Goal: Obtain resource: Obtain resource

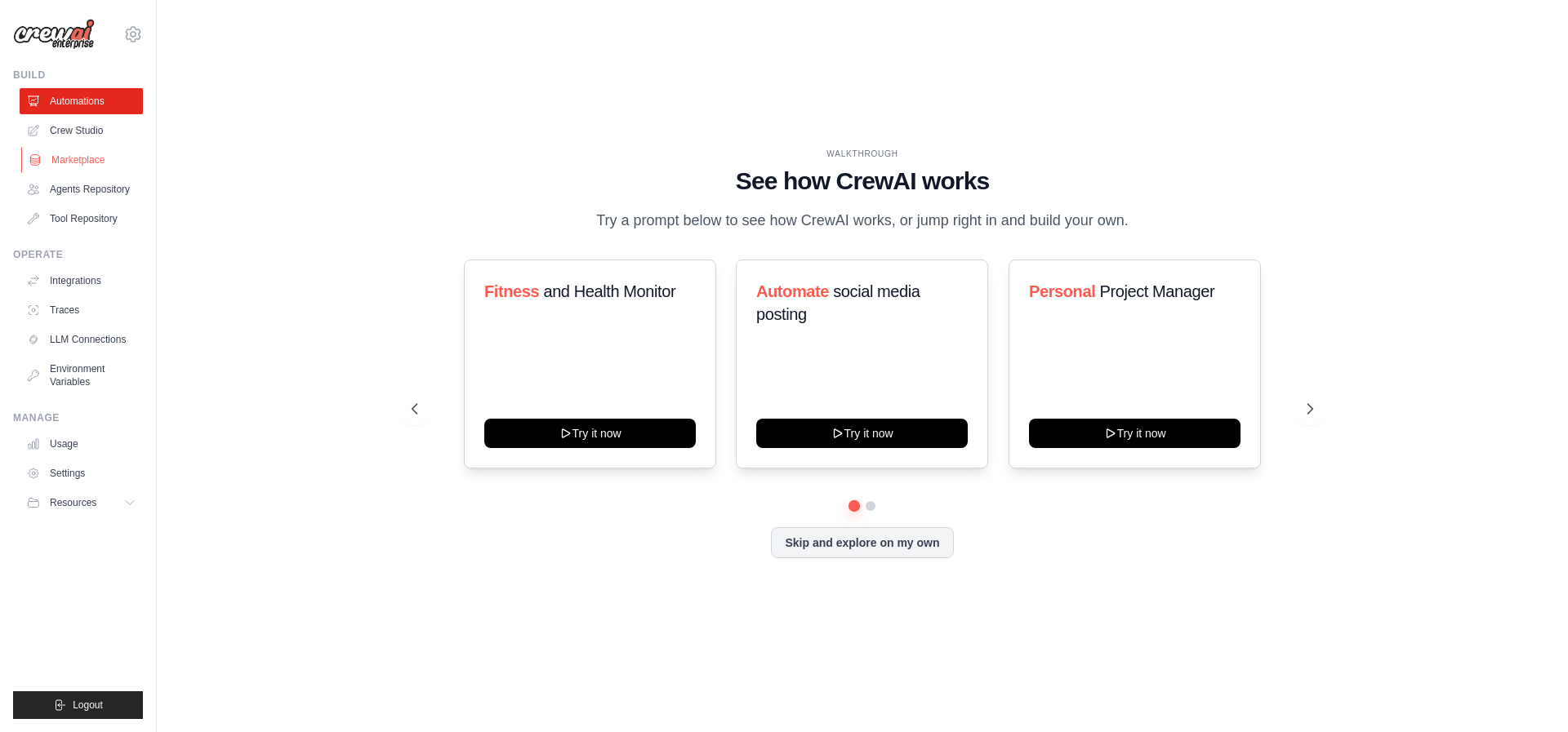
click at [86, 166] on link "Marketplace" at bounding box center [82, 160] width 123 height 26
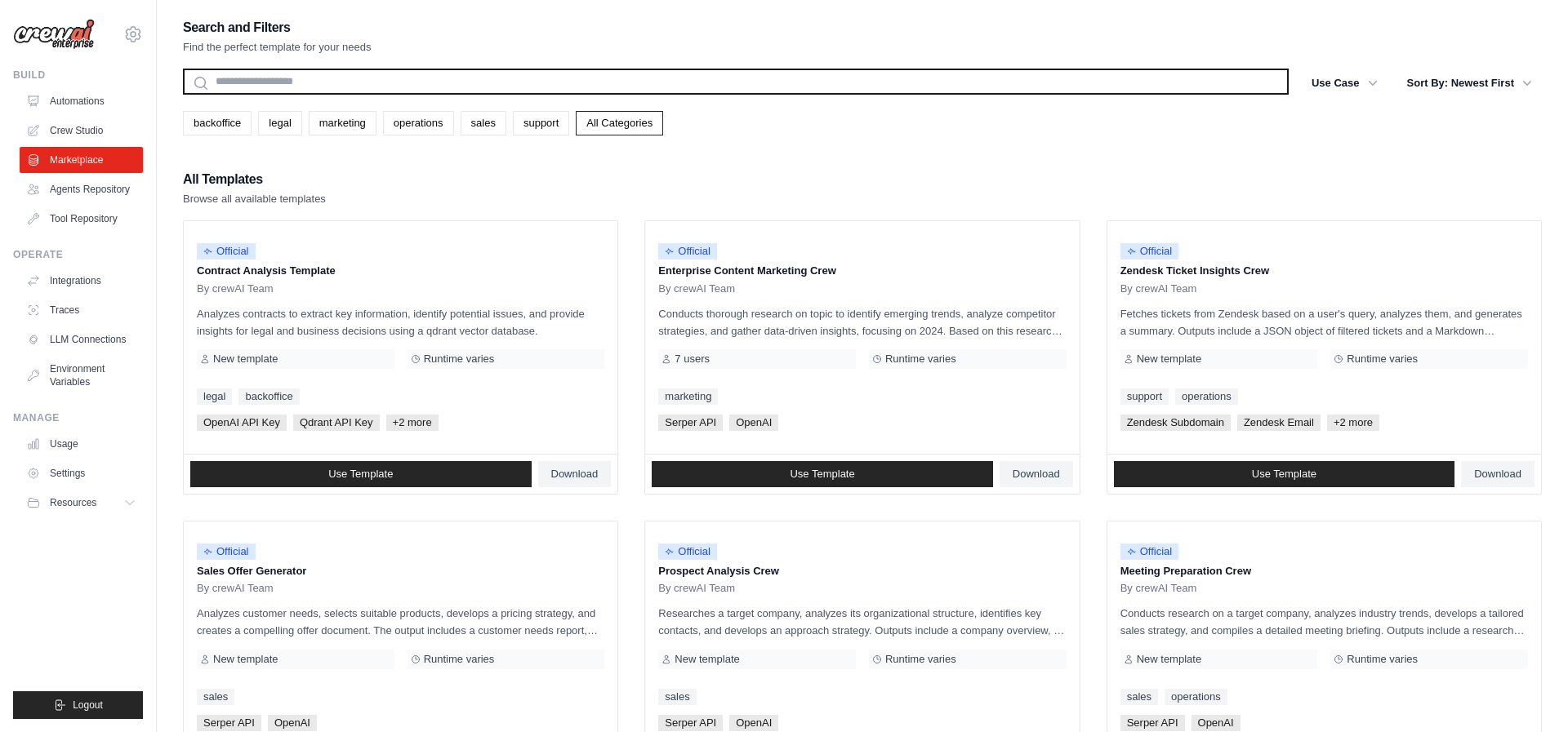
click at [456, 82] on input "text" at bounding box center [736, 82] width 1105 height 26
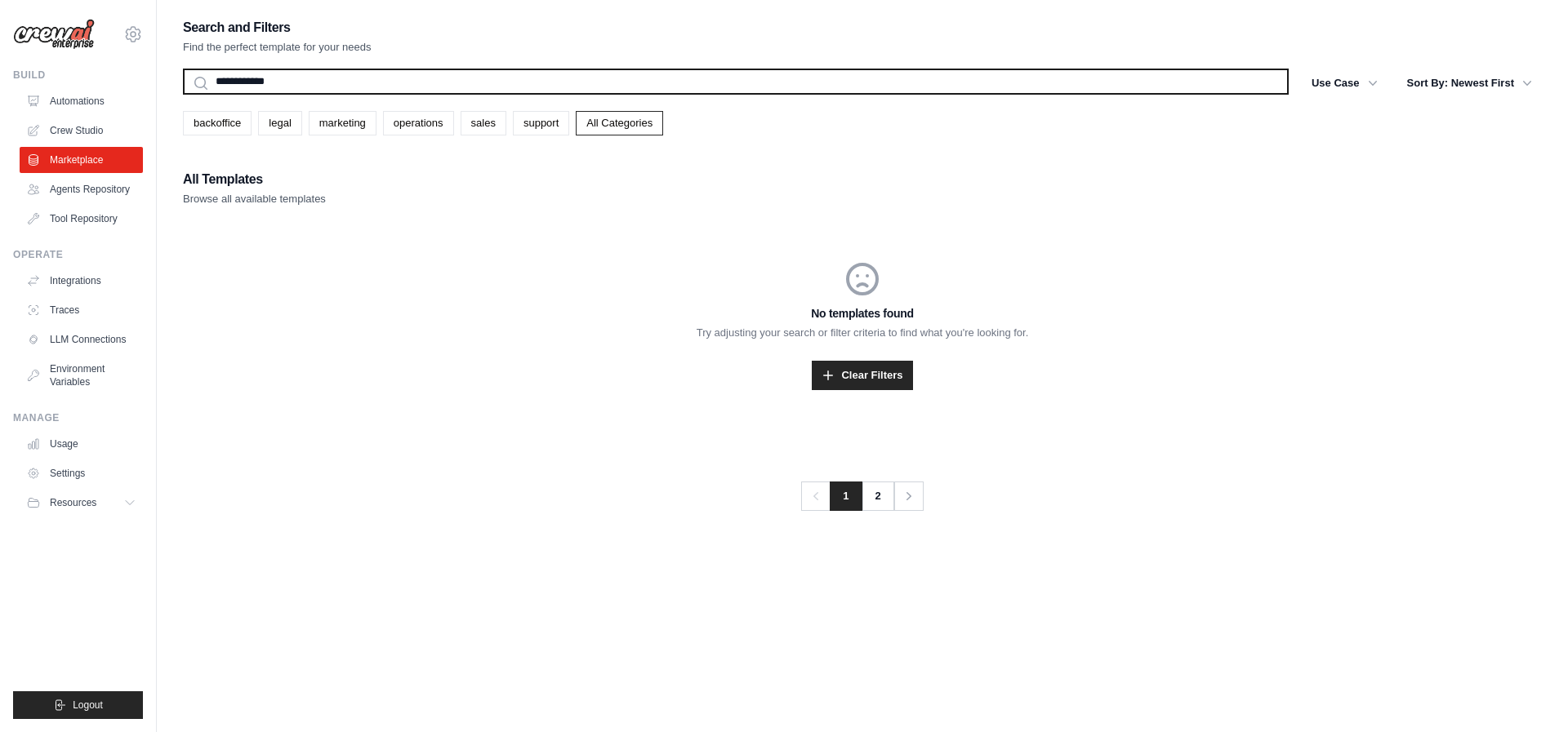
type input "**********"
click at [182, 94] on button "Search" at bounding box center [182, 94] width 1 height 1
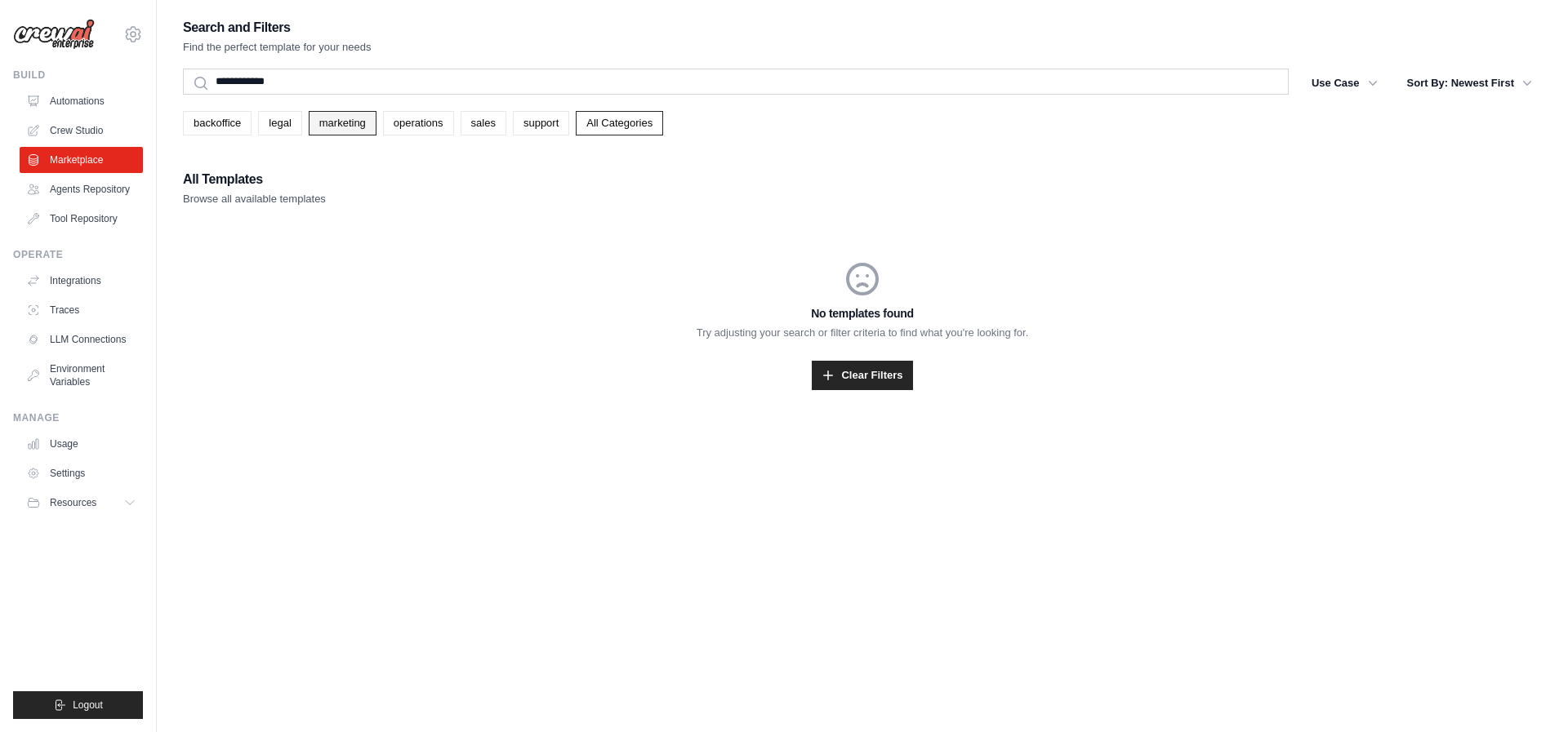
click at [346, 122] on link "marketing" at bounding box center [343, 123] width 68 height 24
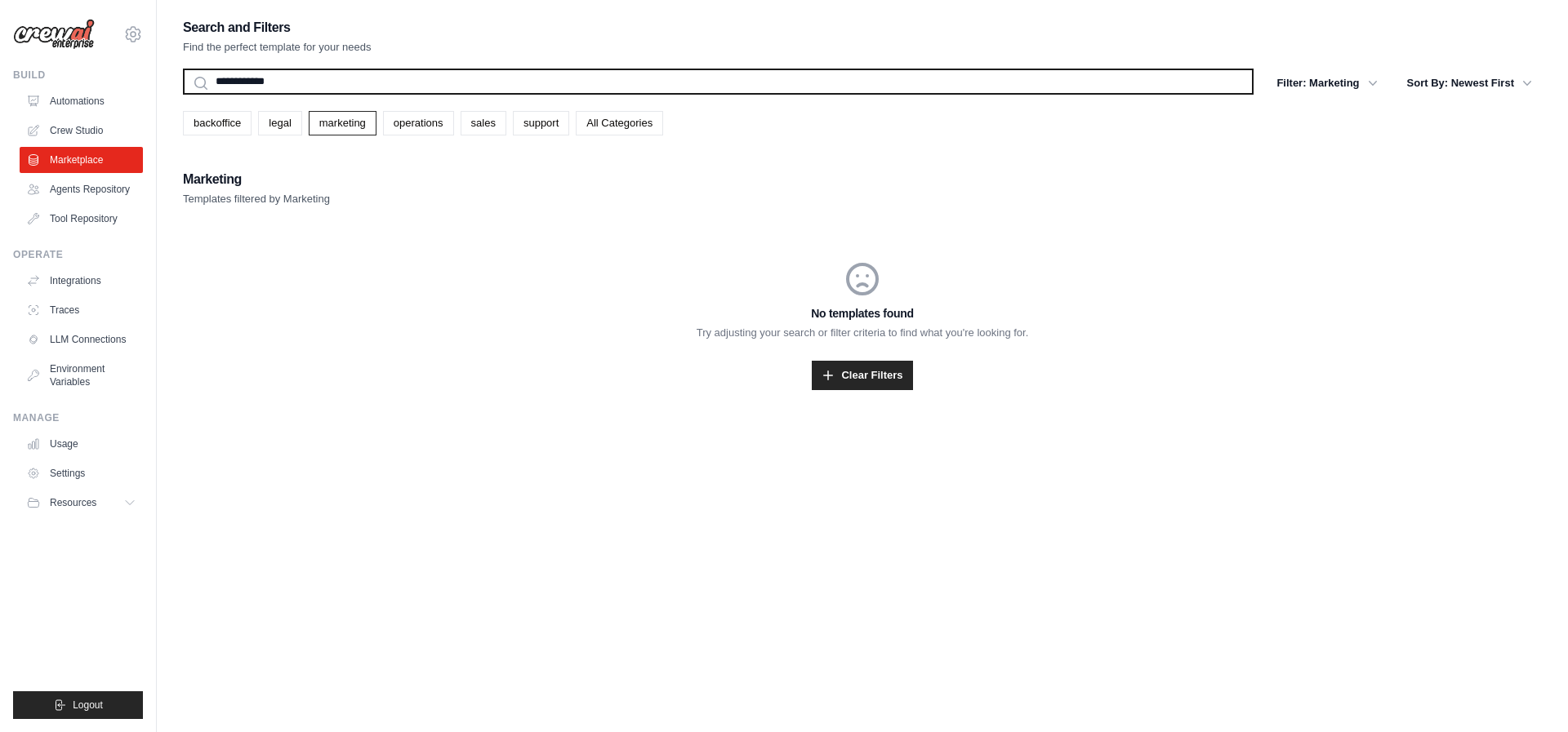
drag, startPoint x: 319, startPoint y: 79, endPoint x: 141, endPoint y: 79, distance: 178.0
click at [141, 79] on div "[EMAIL_ADDRESS][DOMAIN_NAME] Settings Build Automations" at bounding box center [784, 382] width 1568 height 765
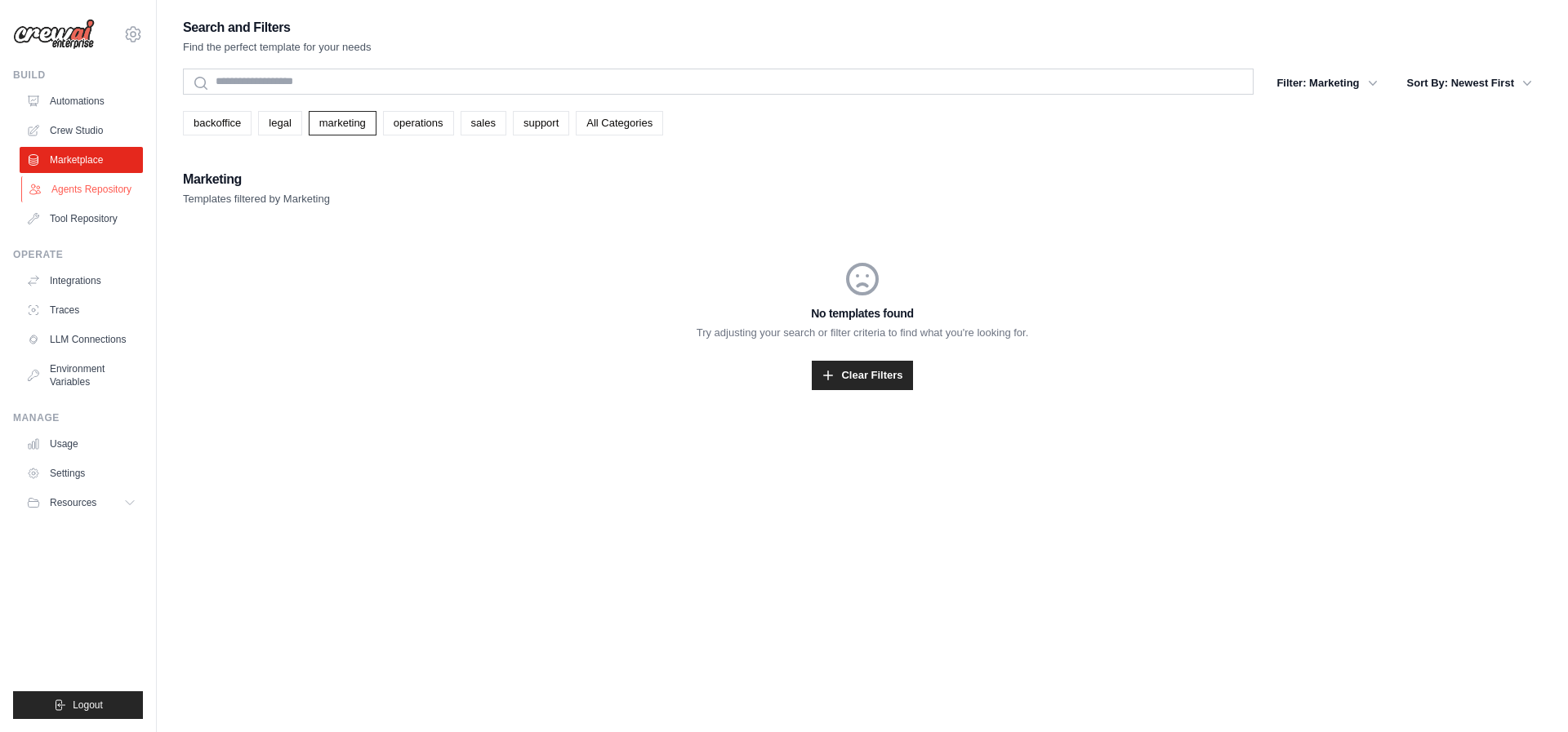
click at [105, 187] on link "Agents Repository" at bounding box center [82, 189] width 123 height 26
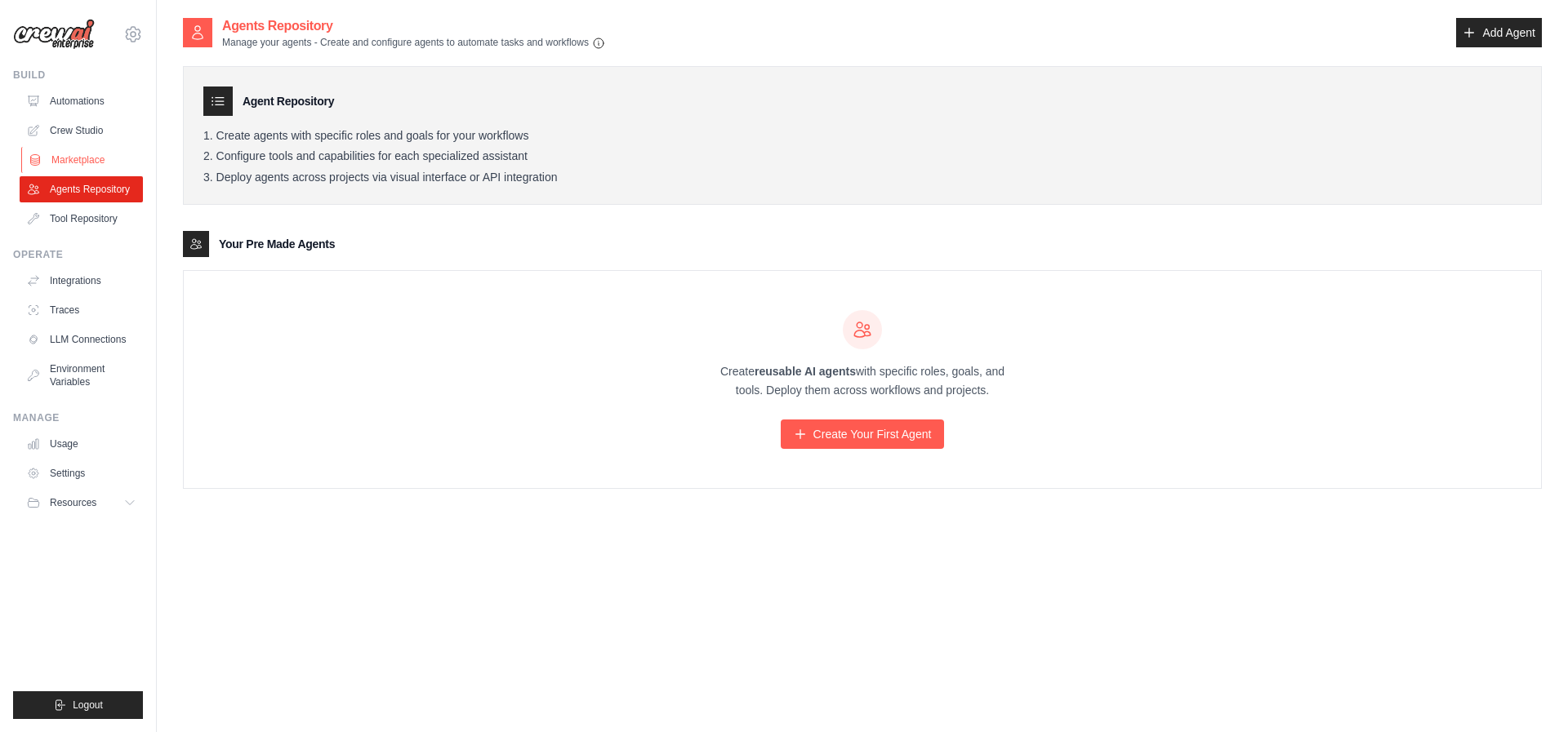
click at [96, 163] on link "Marketplace" at bounding box center [82, 160] width 123 height 26
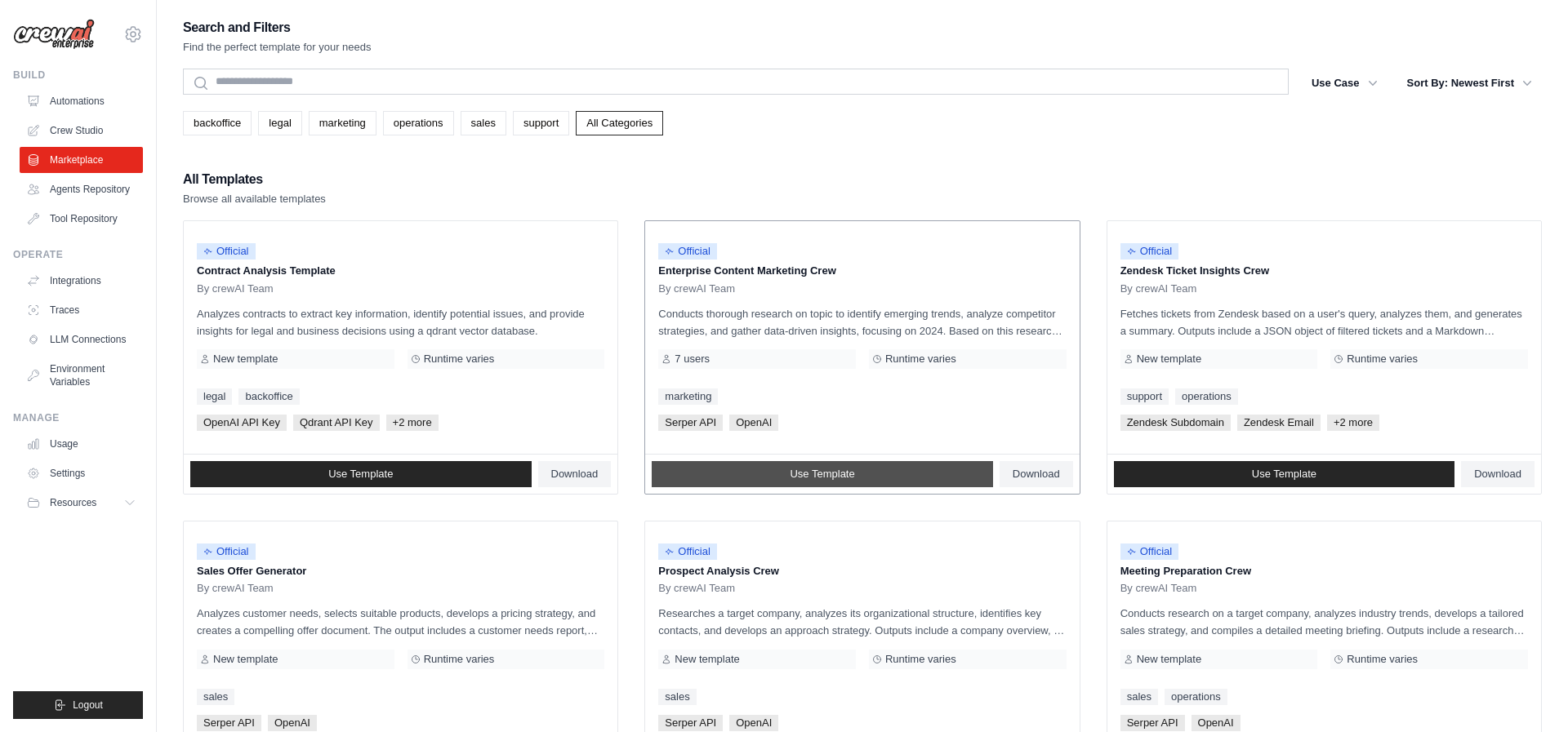
click at [840, 470] on span "Use Template" at bounding box center [822, 474] width 64 height 13
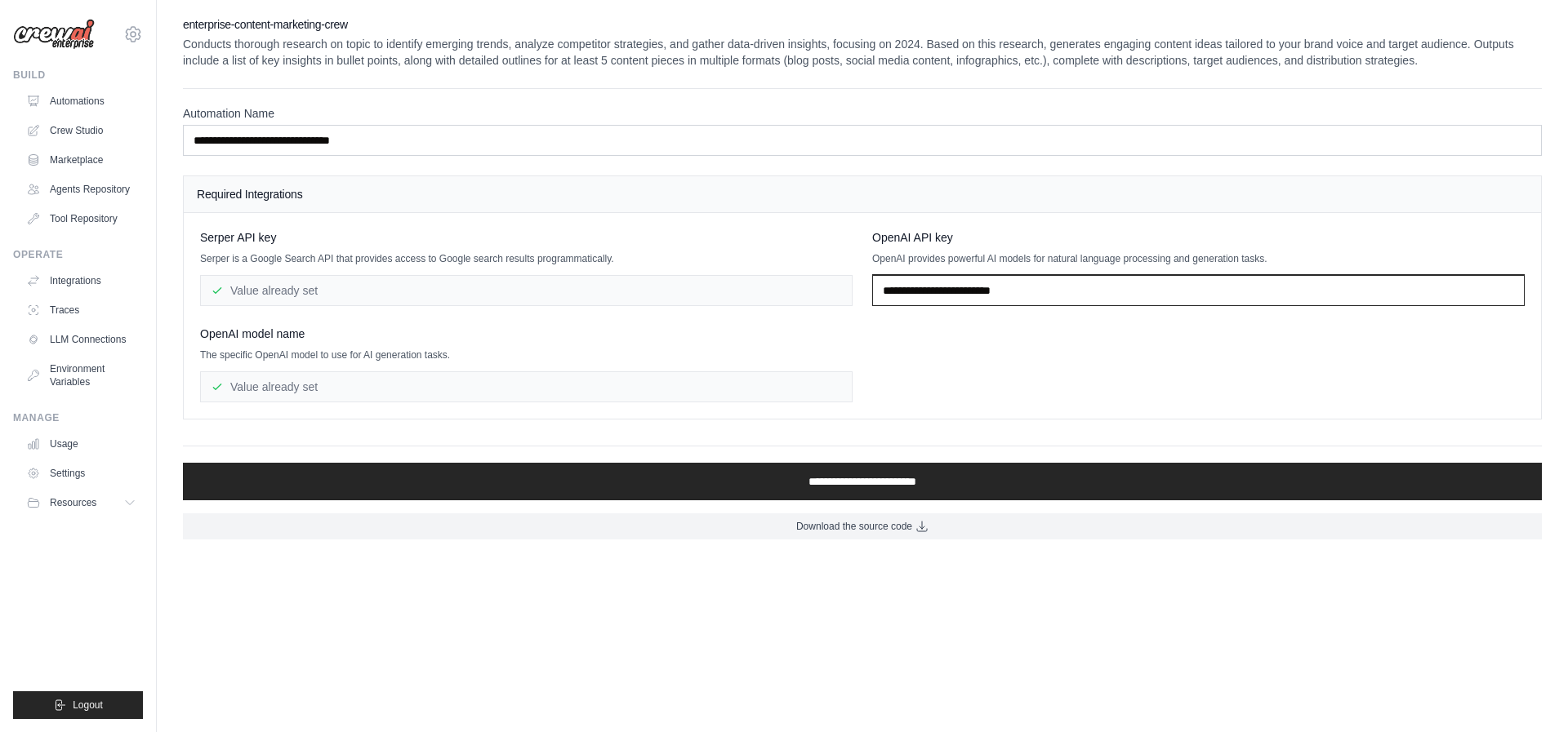
drag, startPoint x: 1046, startPoint y: 296, endPoint x: 831, endPoint y: 298, distance: 215.0
click at [831, 298] on div "[PERSON_NAME] API key [PERSON_NAME] is a Google Search API that provides access…" at bounding box center [863, 316] width 1325 height 173
